Goal: Obtain resource: Download file/media

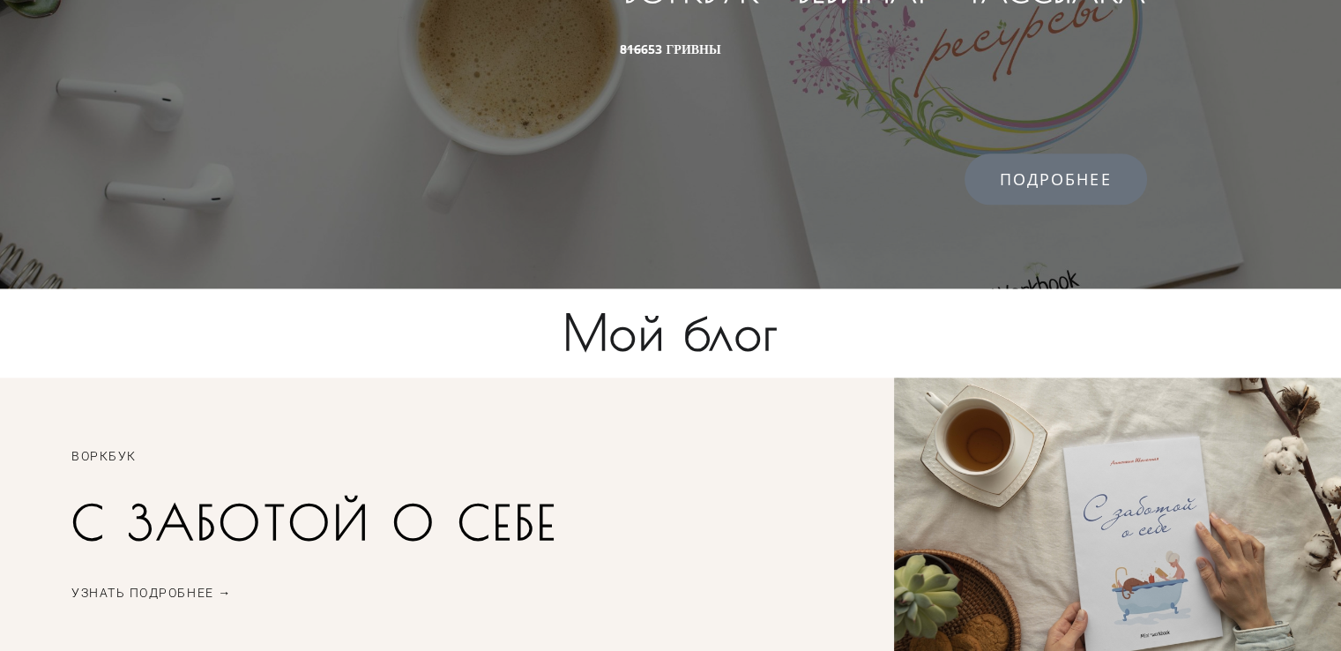
scroll to position [2273, 0]
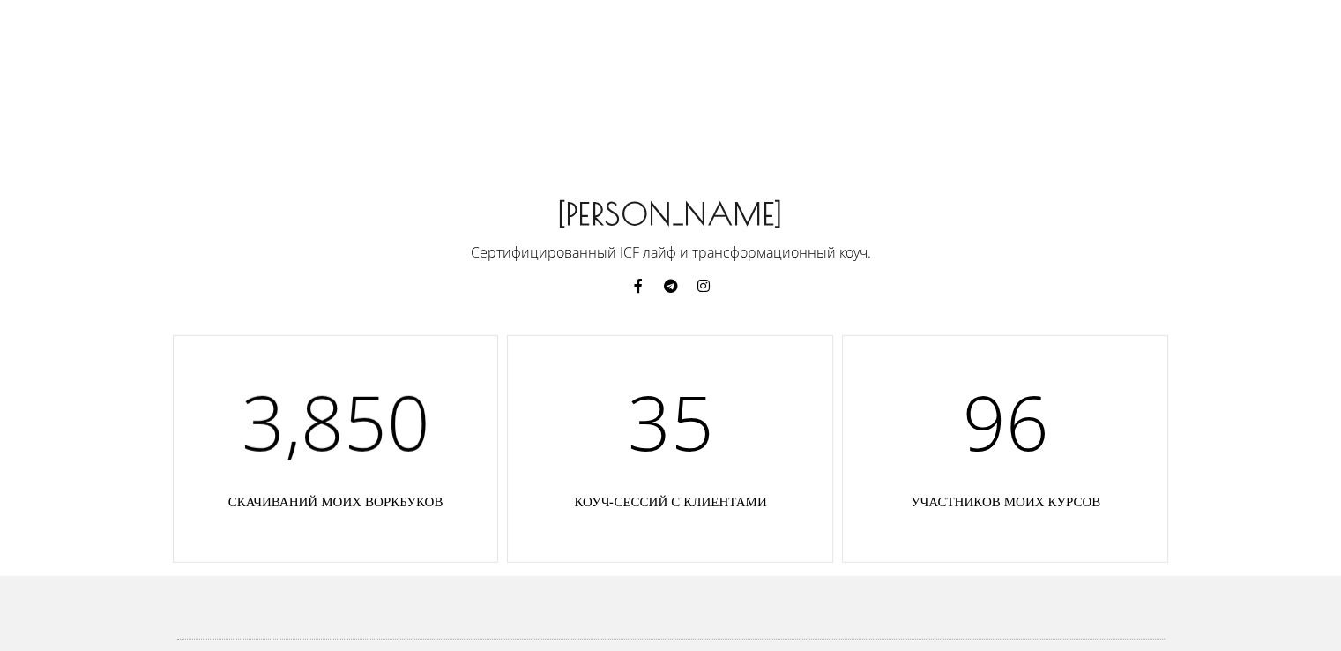
scroll to position [5001, 0]
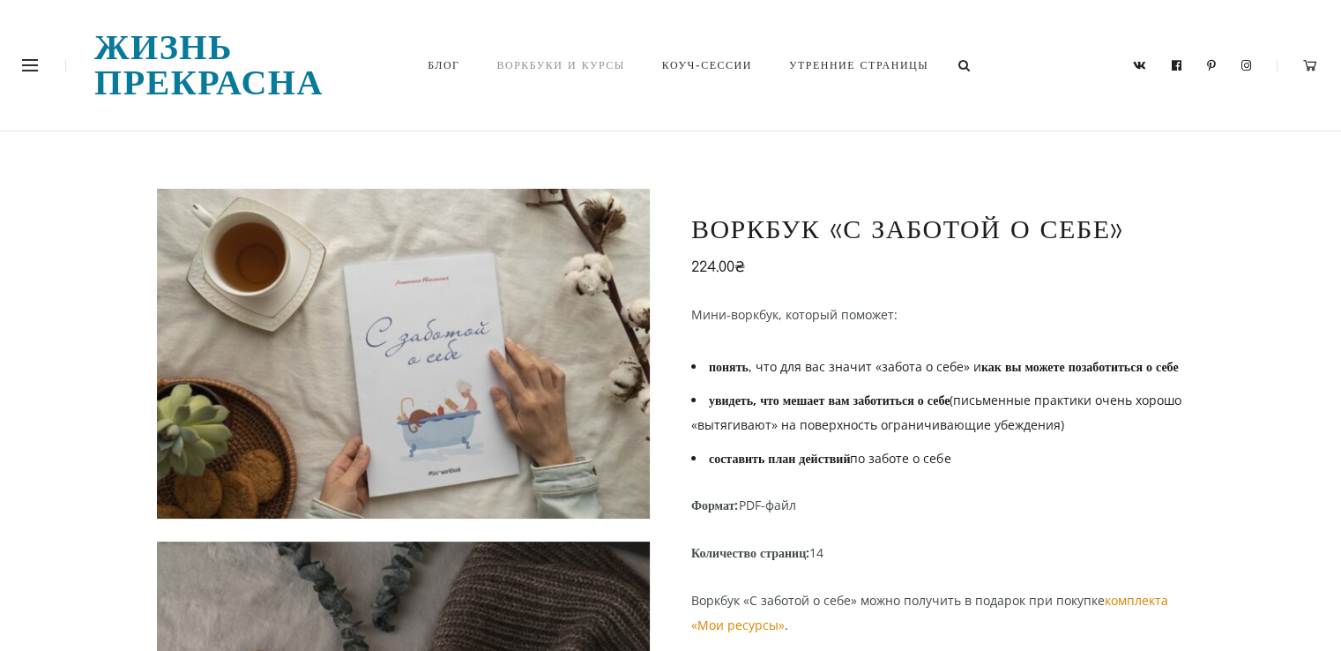
click at [541, 62] on link "Воркбуки и курсы" at bounding box center [561, 65] width 165 height 60
click at [39, 64] on div at bounding box center [58, 65] width 72 height 11
click at [32, 68] on link at bounding box center [30, 65] width 16 height 11
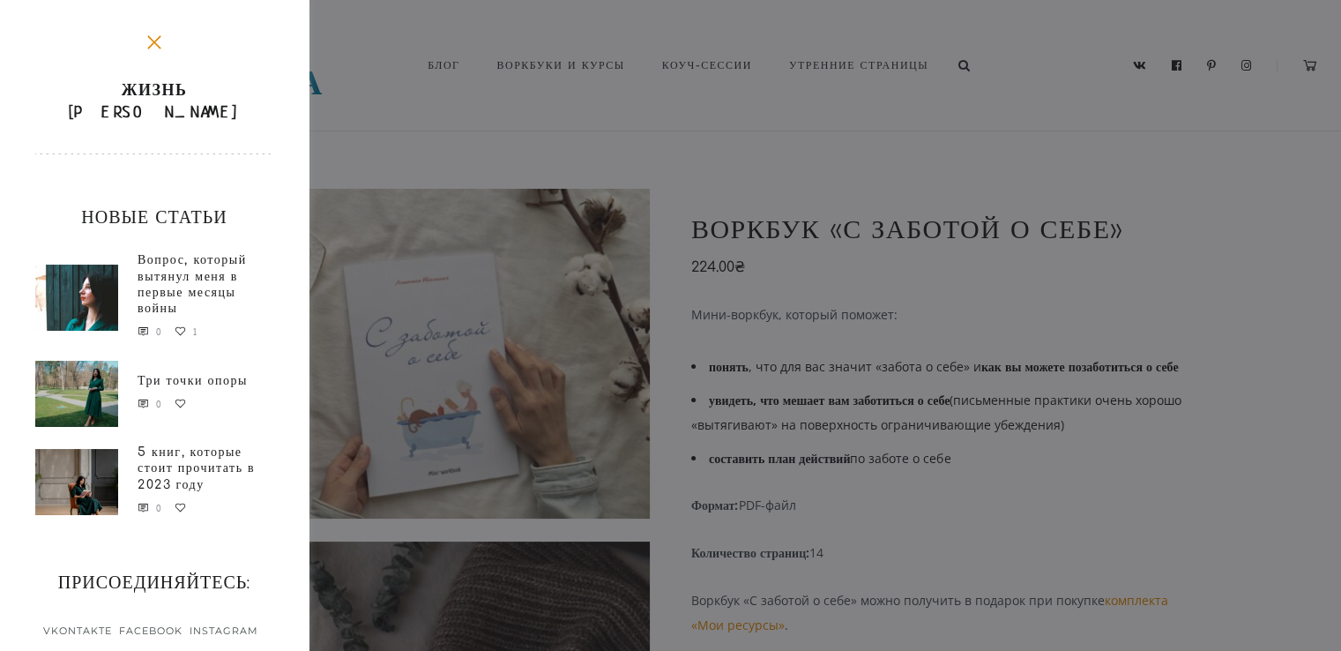
click at [783, 104] on div "Жизнь Прекрасна Новые статьи Вопрос, который вытянул меня в первые месяцы войны…" at bounding box center [670, 325] width 1341 height 651
click at [817, 65] on div "Жизнь Прекрасна Новые статьи Вопрос, который вытянул меня в первые месяцы войны…" at bounding box center [670, 325] width 1341 height 651
click at [146, 34] on icon at bounding box center [154, 42] width 21 height 21
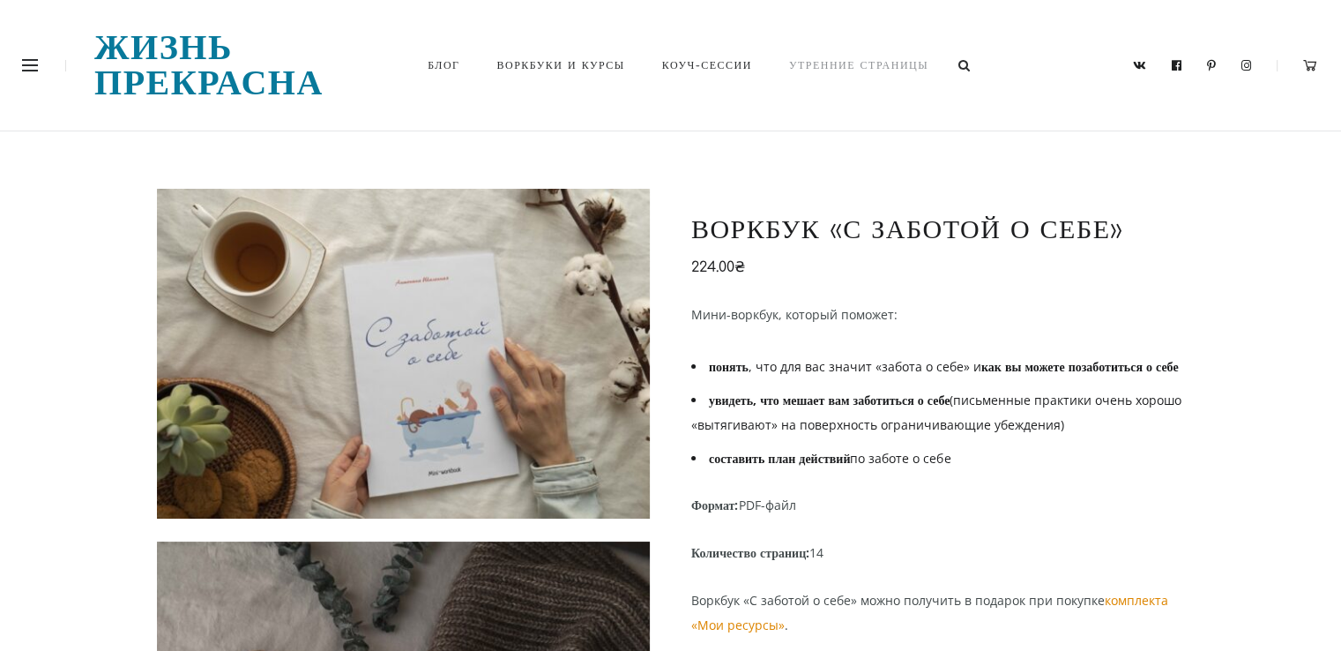
click at [784, 63] on link "Утренние страницы" at bounding box center [860, 65] width 176 height 60
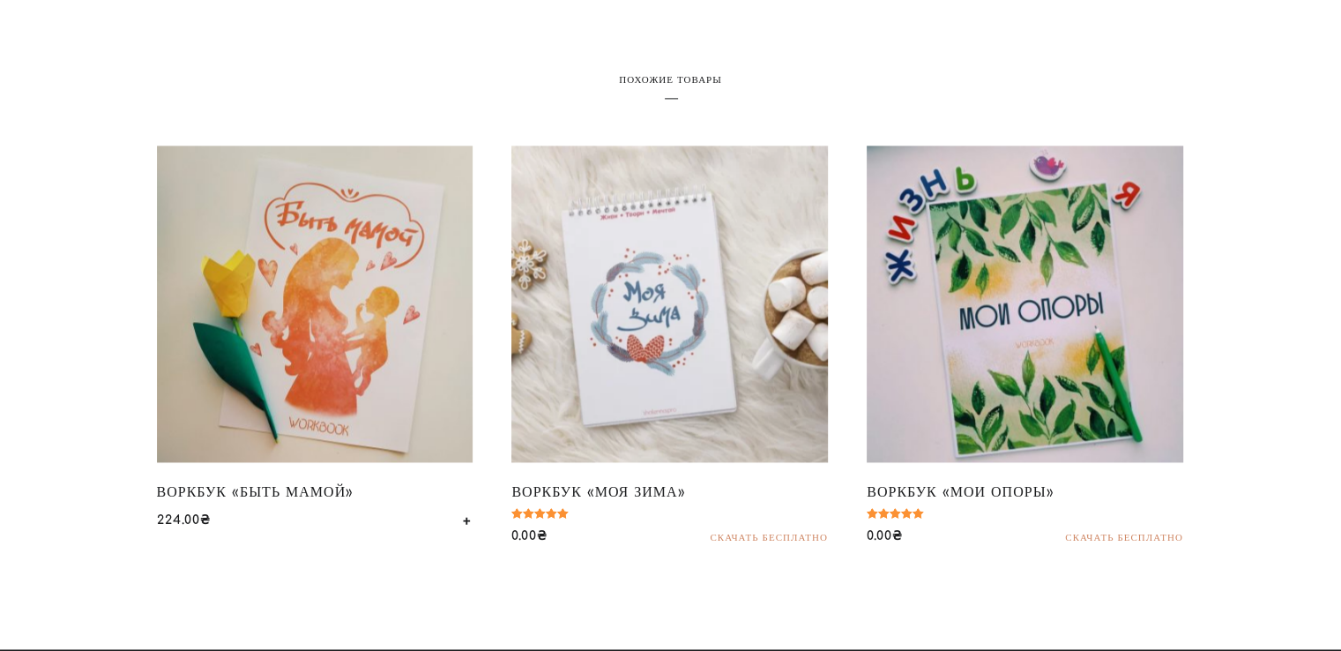
scroll to position [2557, 0]
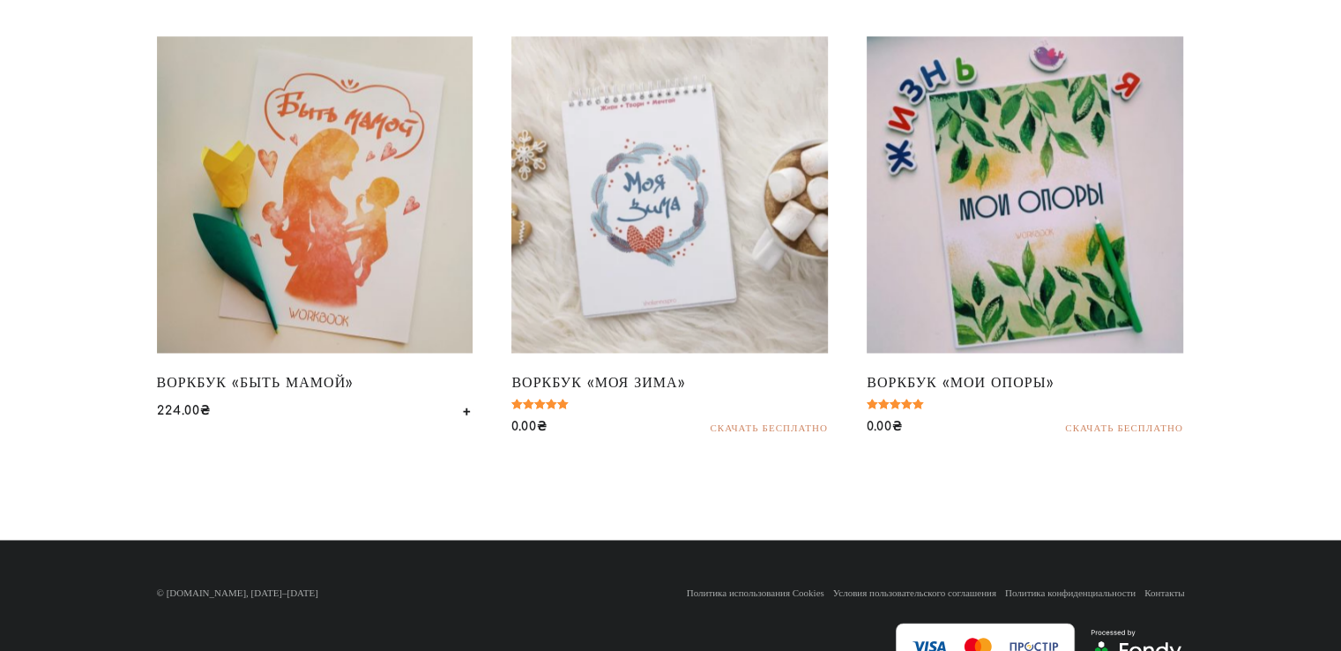
click at [806, 428] on link "Скачать бесплатно" at bounding box center [768, 427] width 117 height 10
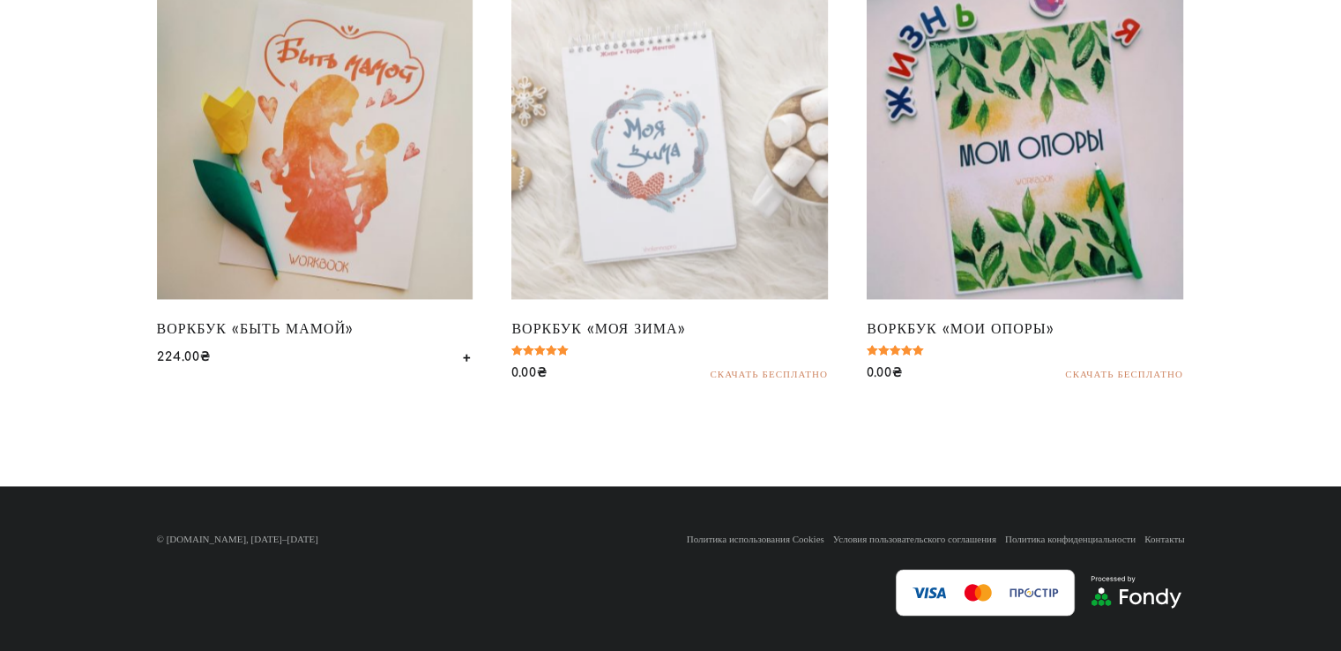
scroll to position [2655, 0]
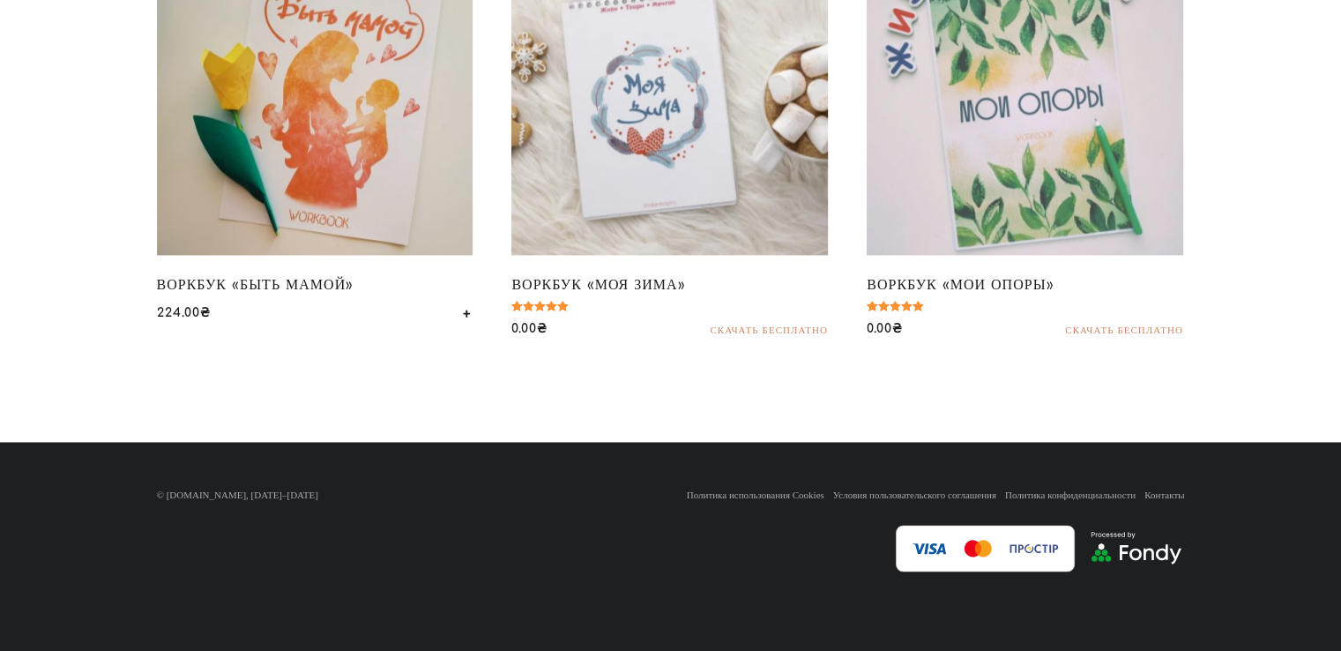
click at [1012, 279] on h2 "Воркбук «Мои опоры»" at bounding box center [1025, 284] width 317 height 34
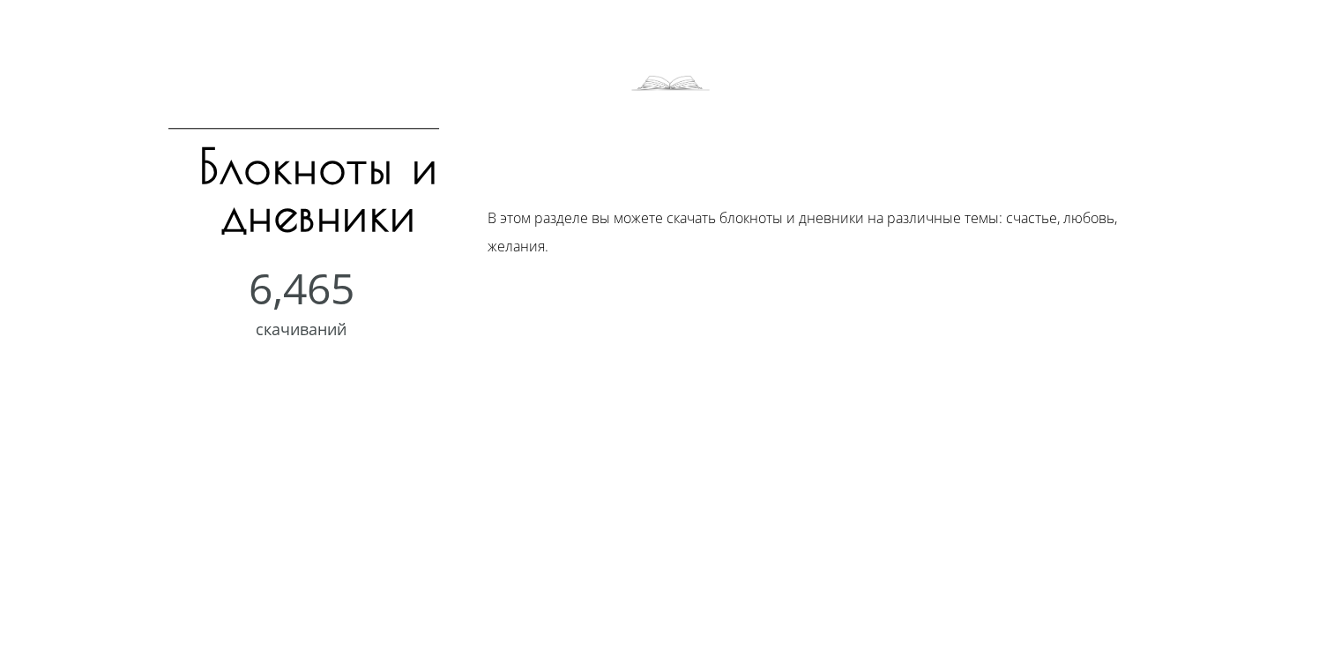
scroll to position [1587, 0]
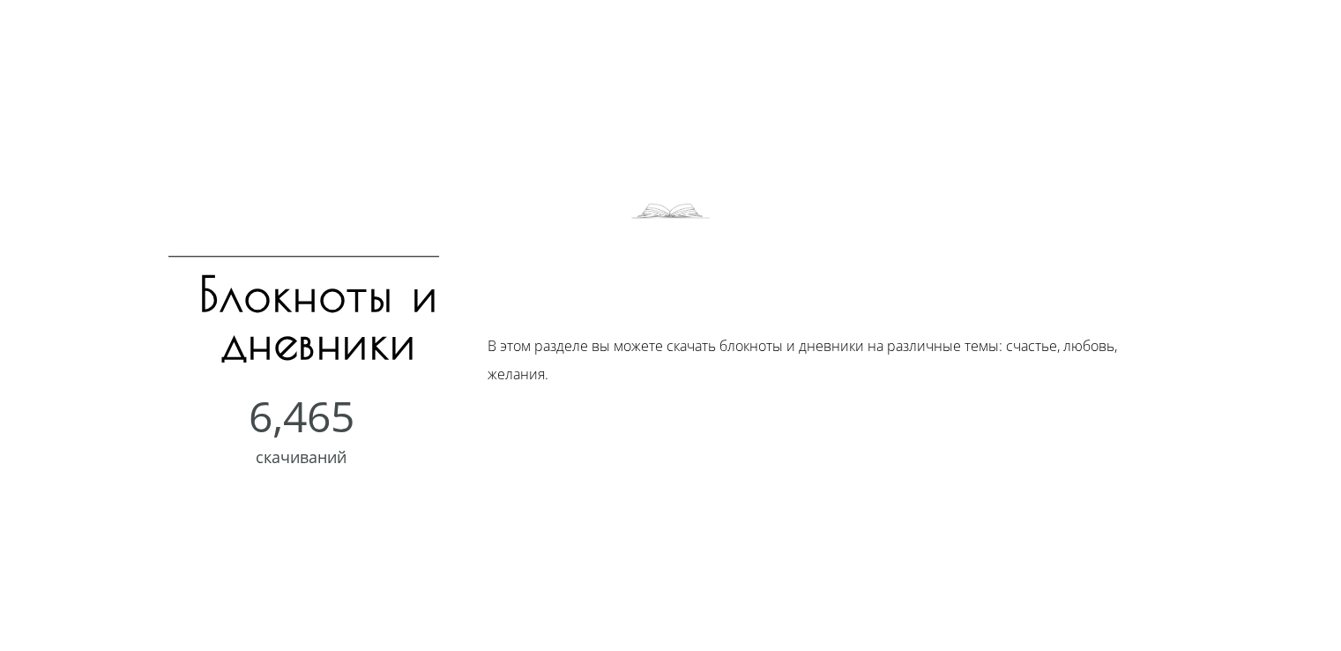
click at [660, 211] on img at bounding box center [670, 205] width 79 height 40
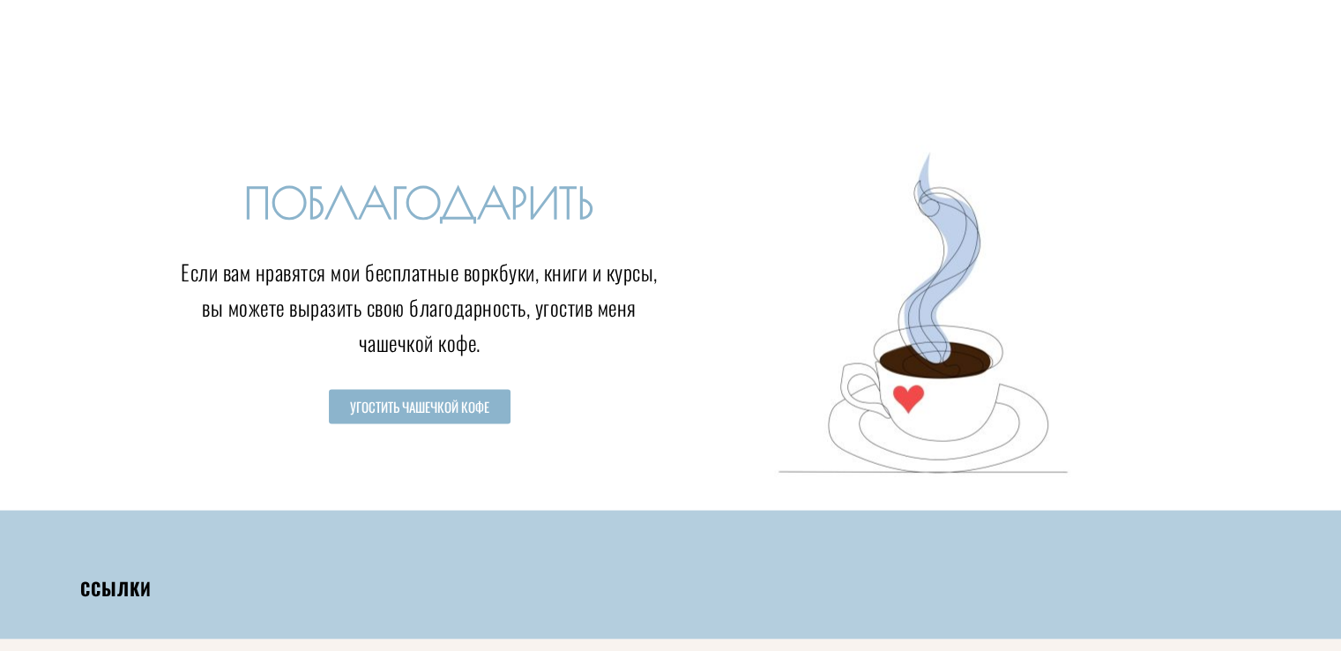
scroll to position [3365, 0]
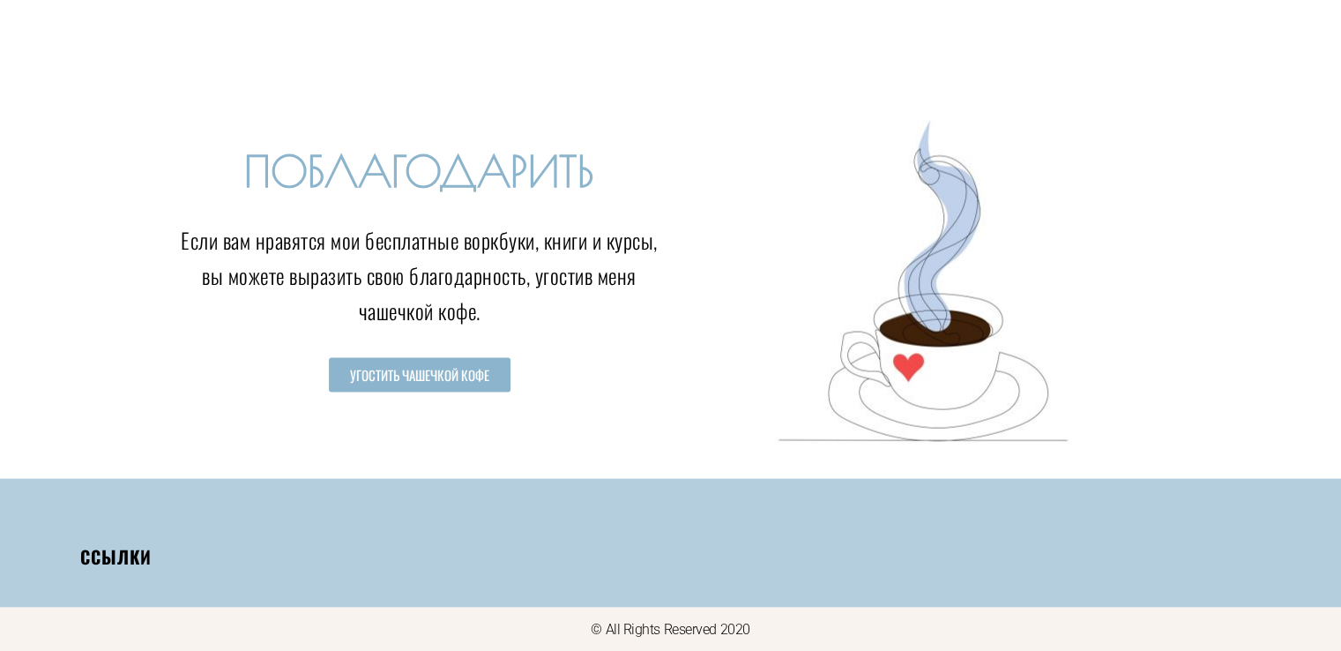
click at [130, 558] on h4 "Ссылки" at bounding box center [375, 557] width 590 height 22
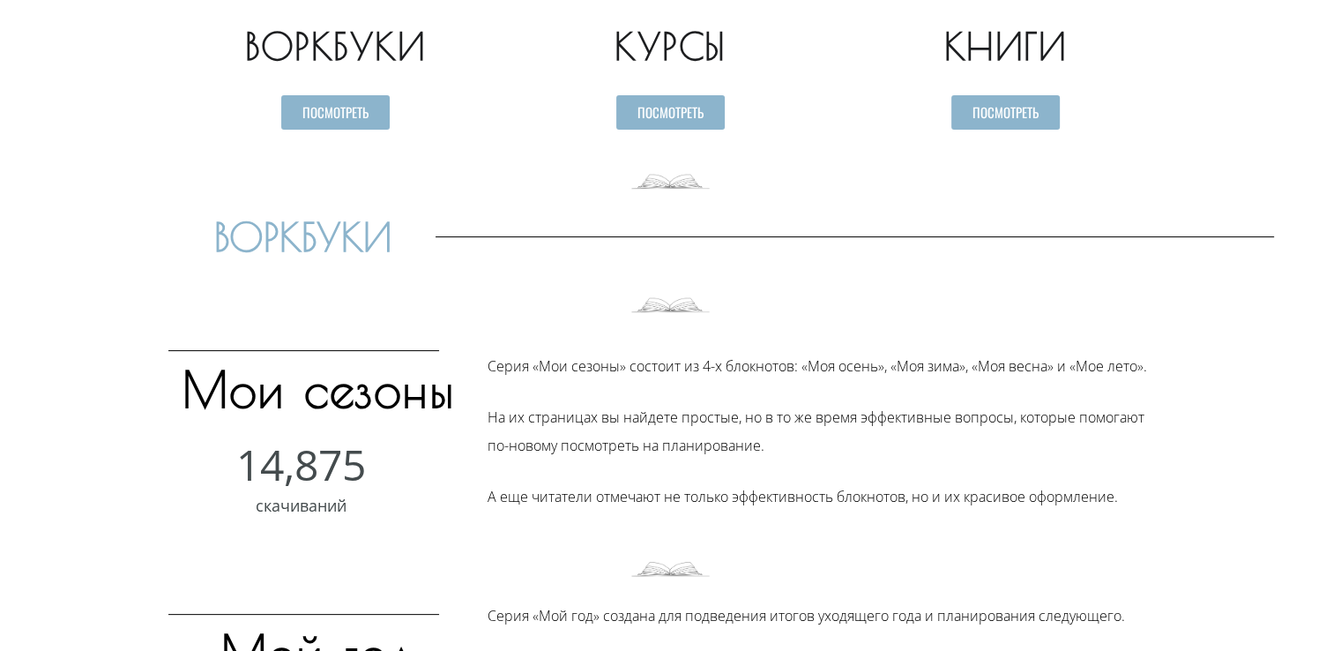
scroll to position [102, 0]
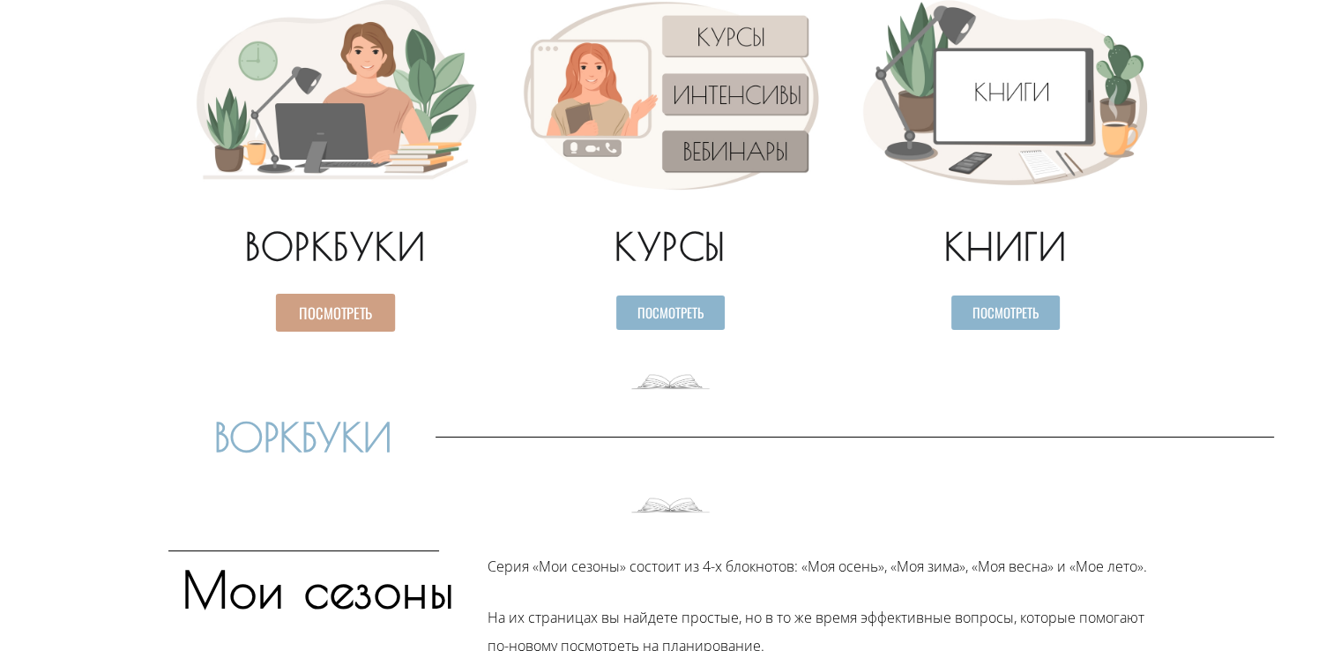
click at [350, 317] on span "Посмотреть" at bounding box center [335, 312] width 73 height 15
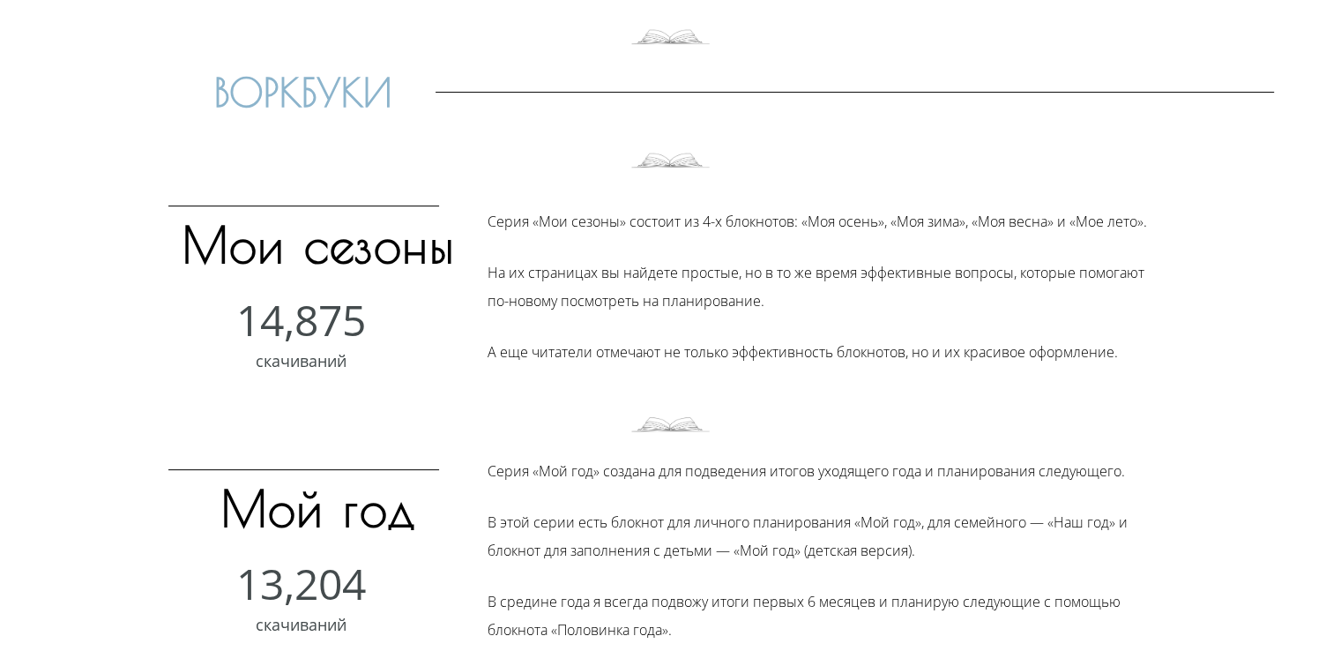
scroll to position [453, 0]
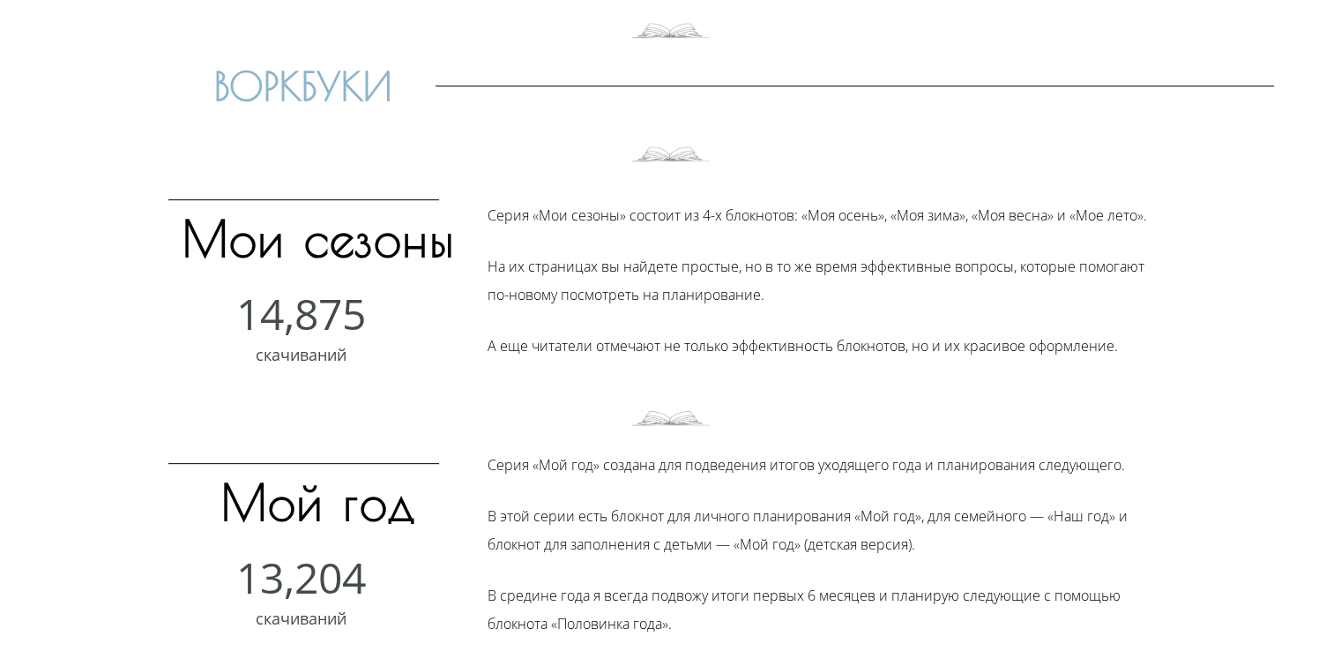
click at [320, 337] on div "скачиваний" at bounding box center [301, 355] width 266 height 40
drag, startPoint x: 317, startPoint y: 352, endPoint x: 424, endPoint y: 368, distance: 107.9
click at [328, 352] on div "скачиваний" at bounding box center [301, 355] width 266 height 40
drag, startPoint x: 660, startPoint y: 417, endPoint x: 659, endPoint y: 342, distance: 75.0
click at [659, 411] on img at bounding box center [670, 413] width 79 height 40
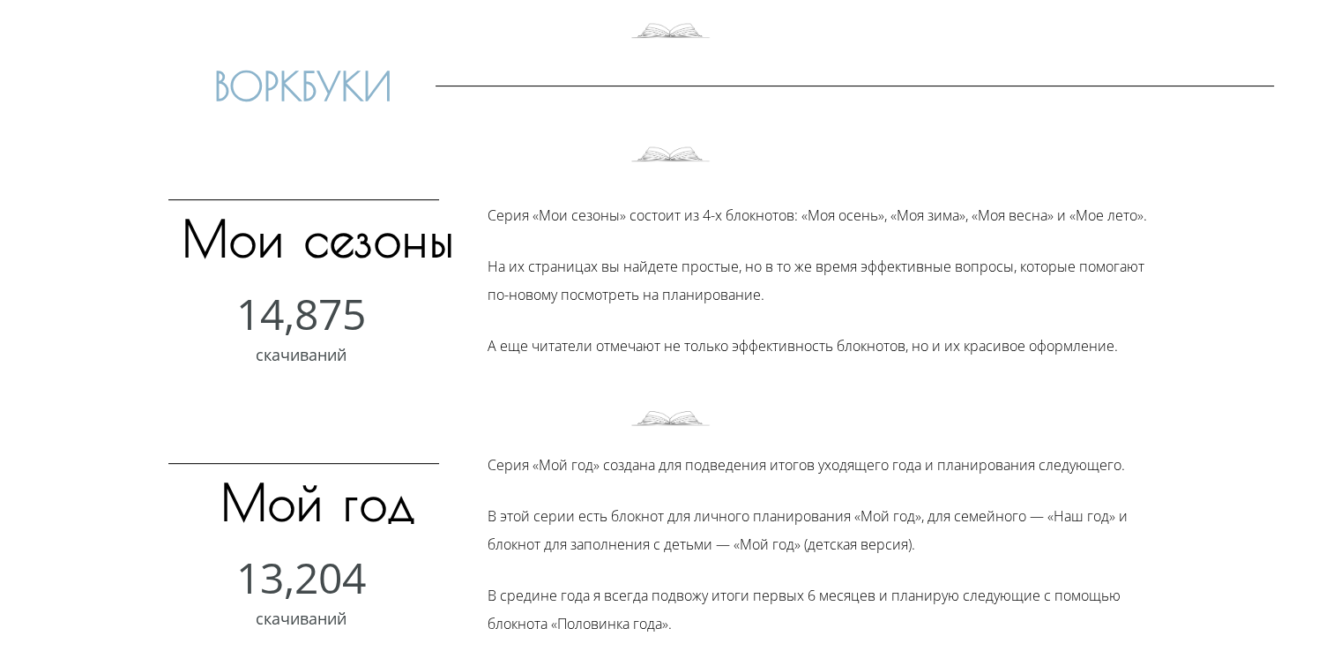
drag, startPoint x: 653, startPoint y: 327, endPoint x: 748, endPoint y: 347, distance: 96.5
click at [663, 327] on div "Серия «Мои сезоны» состоит из 4-х блокнотов: «Моя осень», «Моя зима», «Моя весн…" at bounding box center [822, 280] width 668 height 159
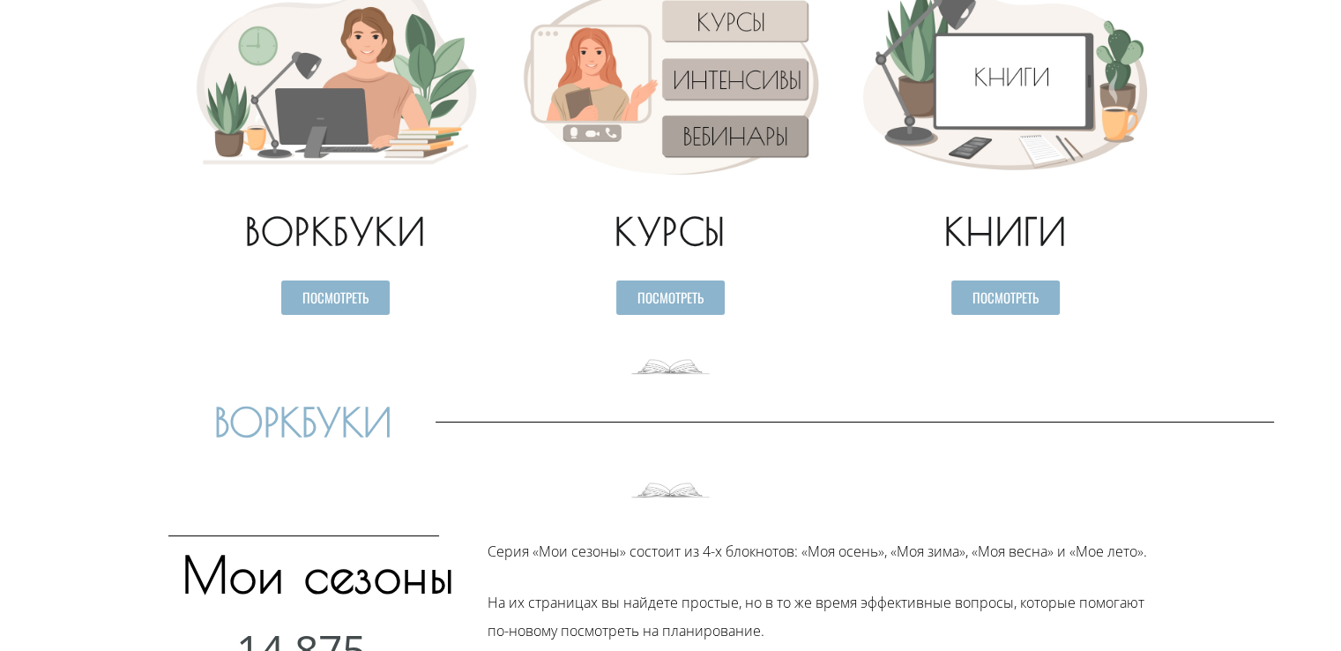
scroll to position [0, 0]
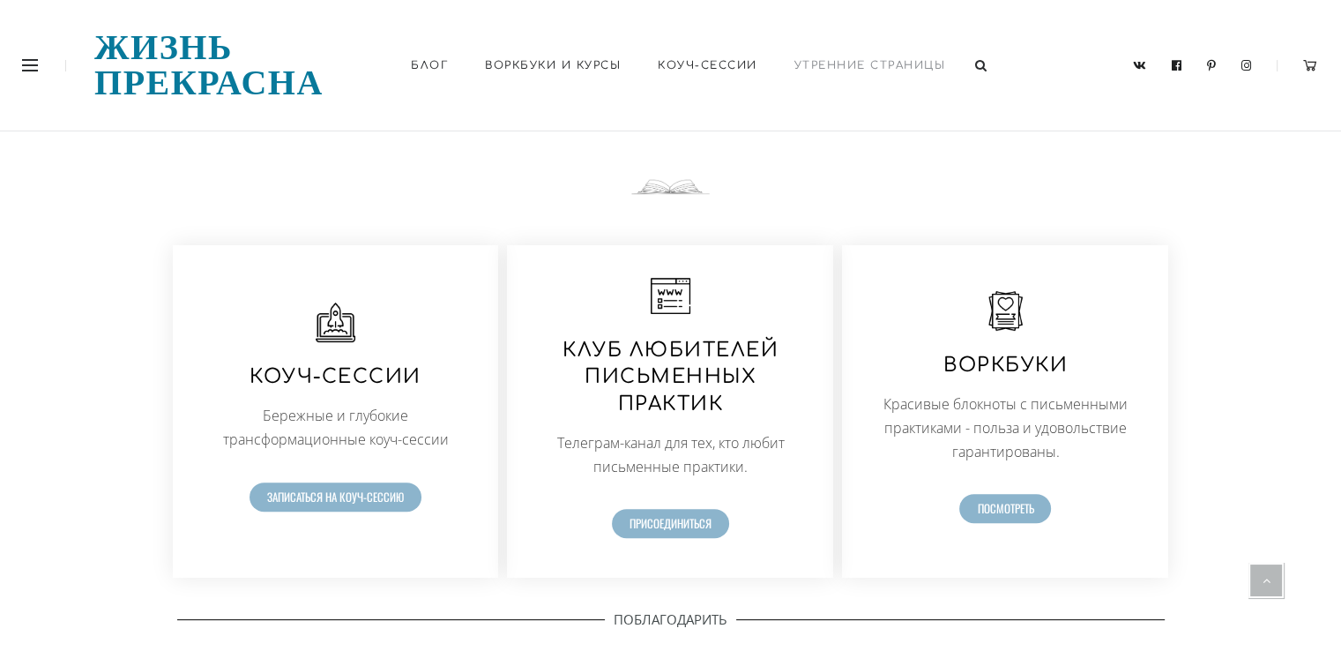
scroll to position [392, 0]
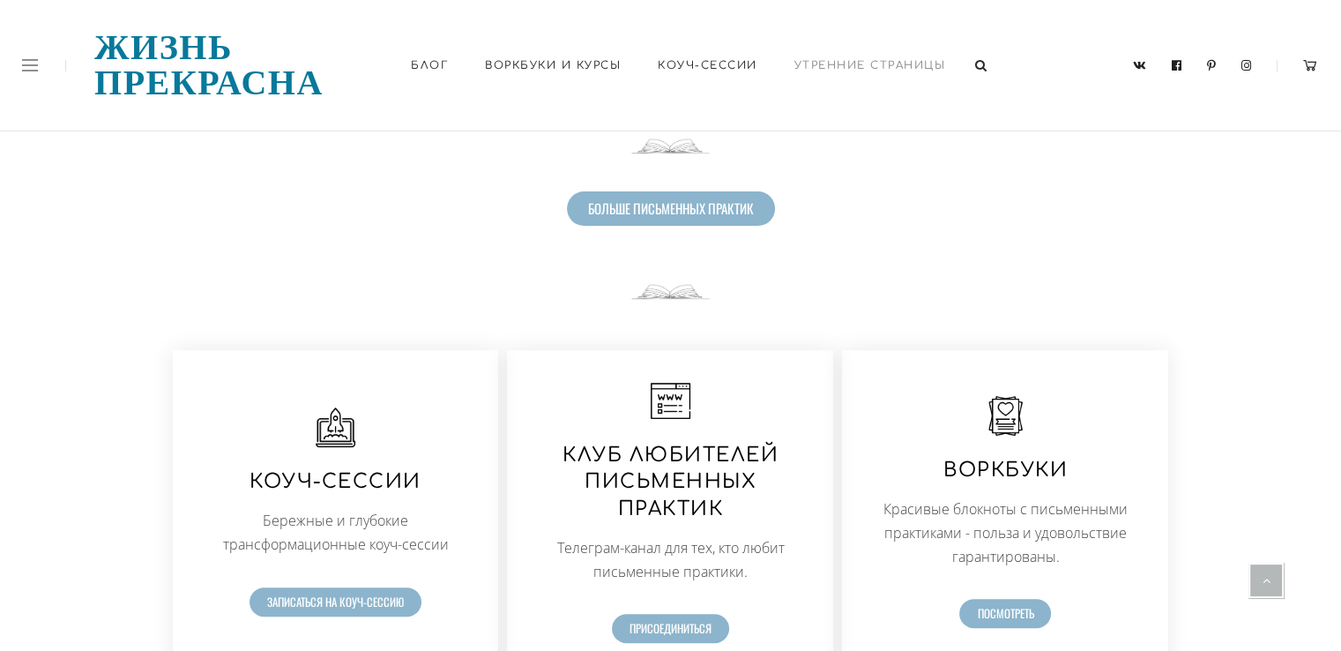
click at [35, 66] on link at bounding box center [30, 65] width 16 height 11
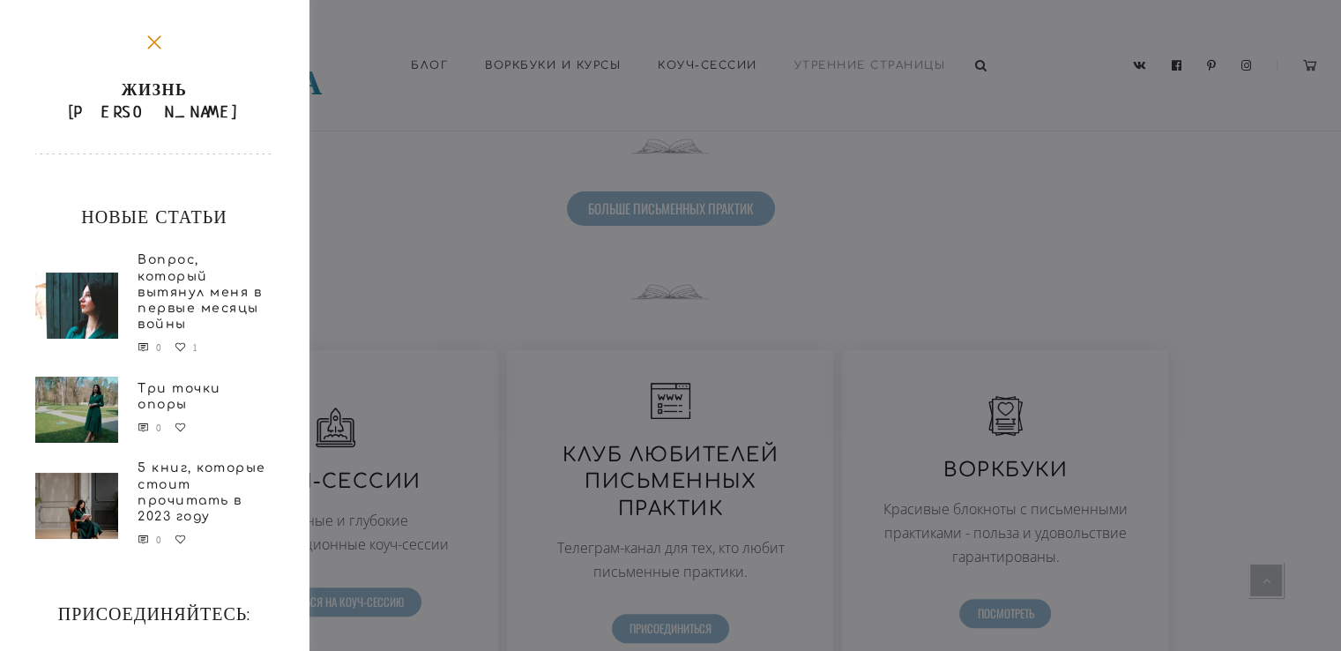
click at [384, 118] on div "Жизнь Прекрасна Новые статьи Вопрос, который вытянул меня в первые месяцы войны…" at bounding box center [670, 325] width 1341 height 651
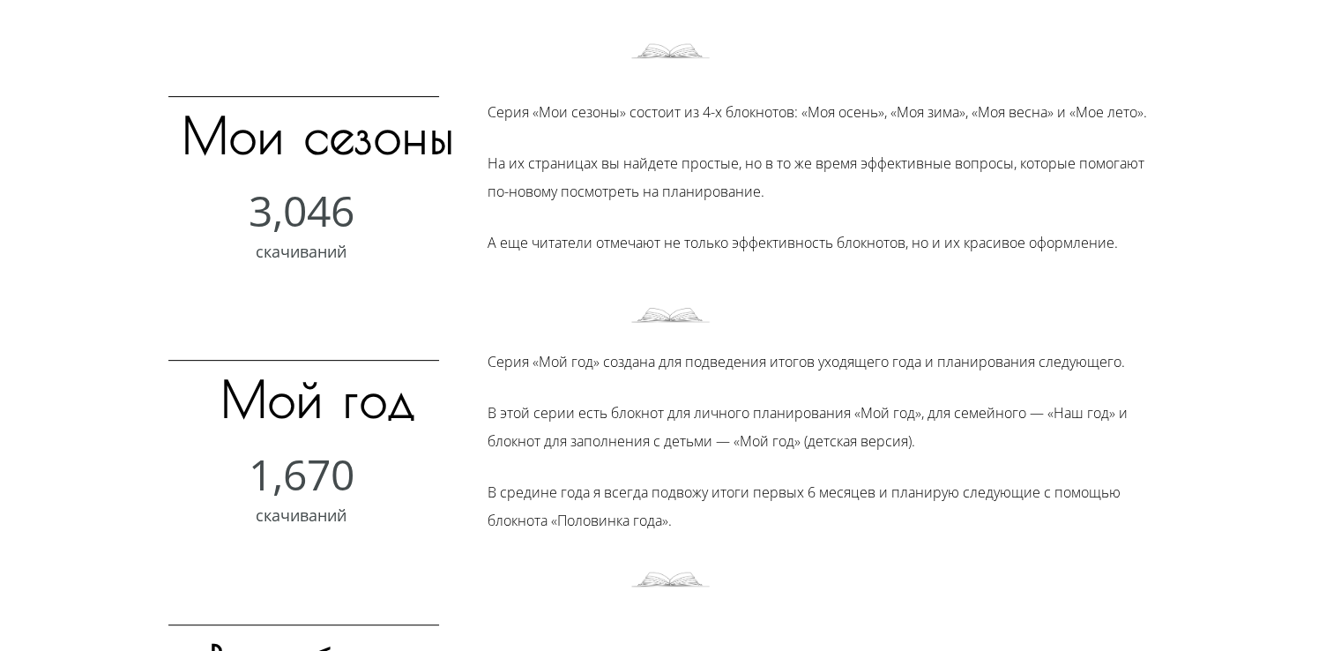
scroll to position [705, 0]
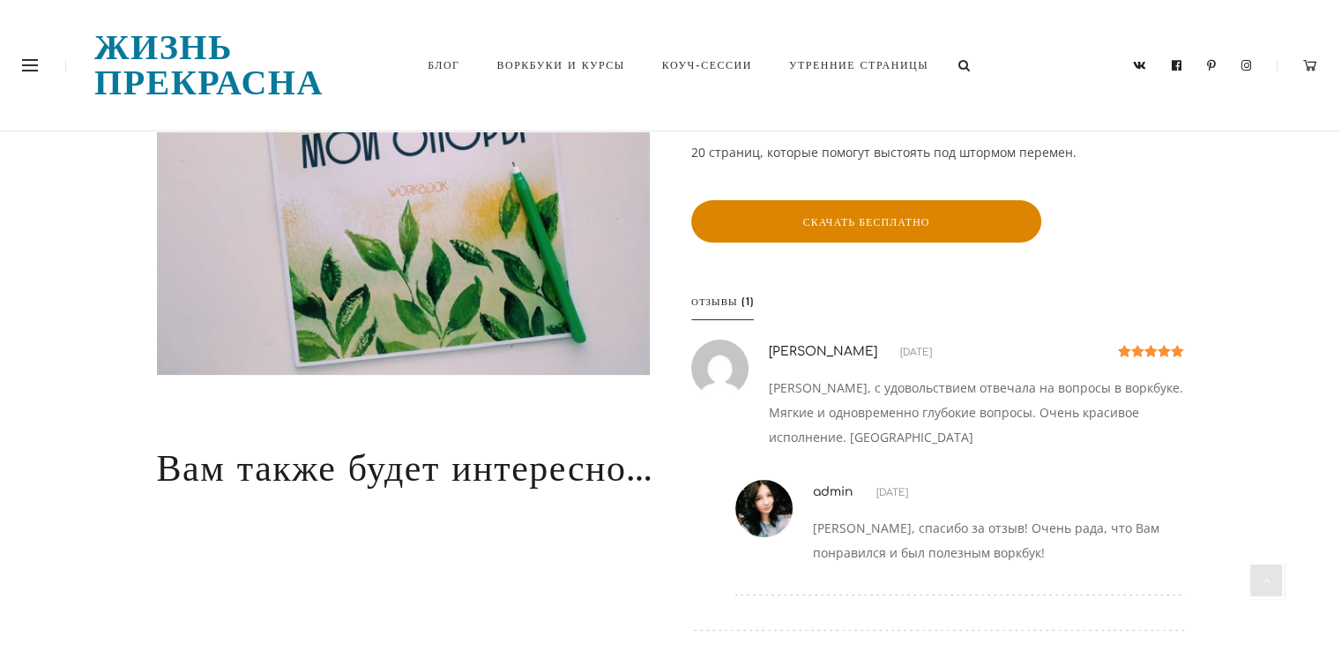
scroll to position [353, 0]
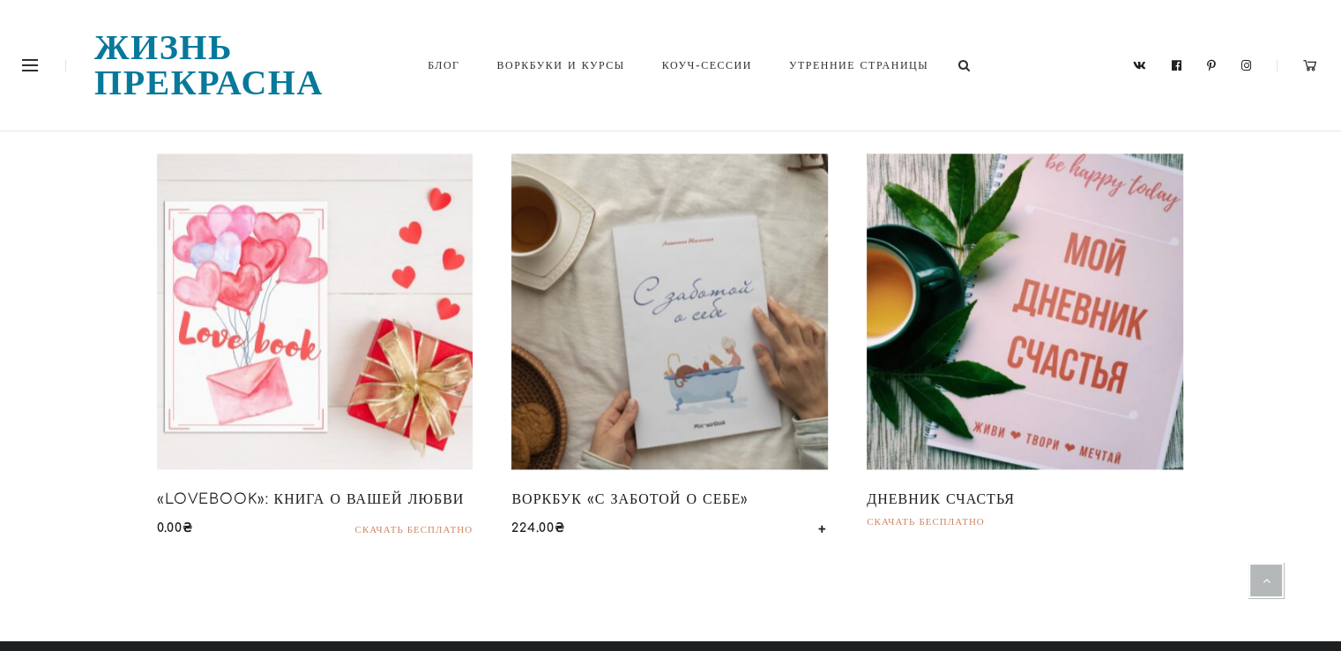
scroll to position [2245, 0]
